Goal: Task Accomplishment & Management: Use online tool/utility

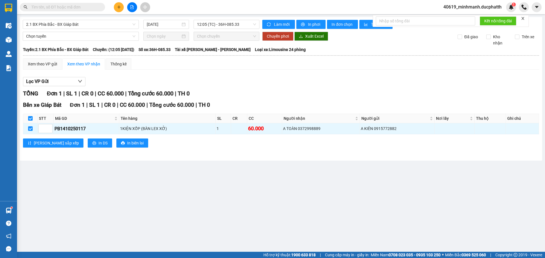
click at [75, 5] on input "text" at bounding box center [64, 7] width 67 height 6
paste input "0333443373"
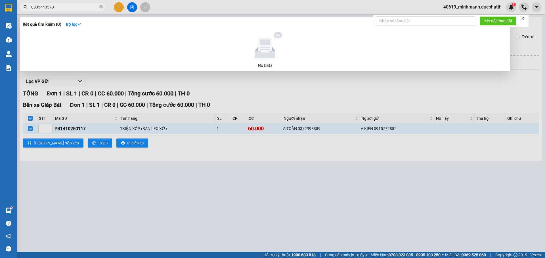
type input "0333443373"
click at [100, 8] on icon "close-circle" at bounding box center [100, 6] width 3 height 3
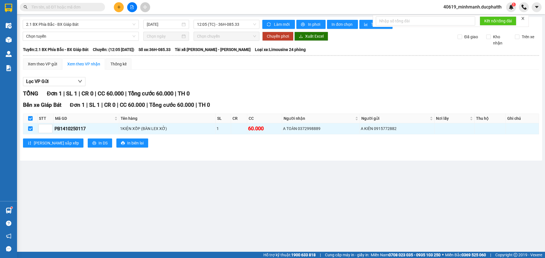
click at [82, 9] on input "text" at bounding box center [64, 7] width 67 height 6
paste input "0944709336"
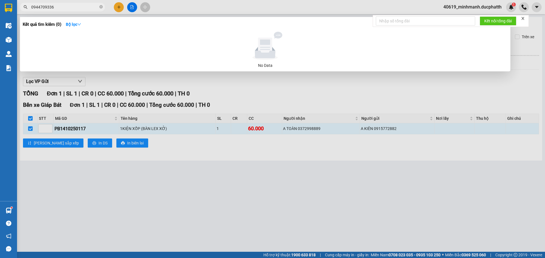
type input "0944709336"
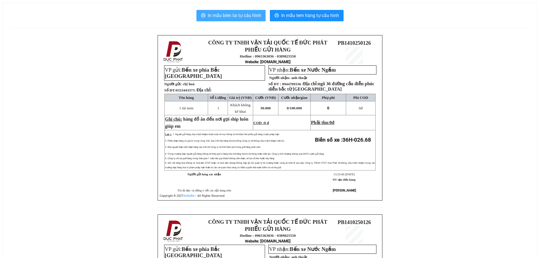
drag, startPoint x: 232, startPoint y: 14, endPoint x: 236, endPoint y: 15, distance: 3.8
click at [232, 14] on span "In mẫu biên lai tự cấu hình" at bounding box center [234, 15] width 53 height 7
